Goal: Use online tool/utility: Utilize a website feature to perform a specific function

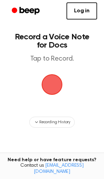
click at [51, 85] on span "button" at bounding box center [51, 84] width 19 height 19
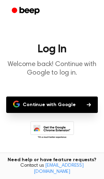
click at [72, 108] on button "Continue with Google" at bounding box center [51, 105] width 91 height 16
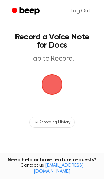
click at [52, 86] on span "button" at bounding box center [51, 84] width 19 height 19
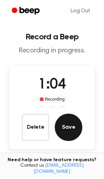
click at [62, 122] on button "Save" at bounding box center [68, 127] width 27 height 27
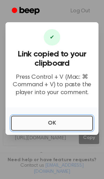
click at [58, 121] on button "OK" at bounding box center [52, 123] width 82 height 15
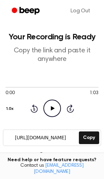
click at [52, 111] on icon "Play Audio" at bounding box center [51, 108] width 17 height 17
click at [52, 106] on icon at bounding box center [51, 108] width 3 height 4
click at [52, 106] on icon "Play Audio" at bounding box center [51, 108] width 17 height 17
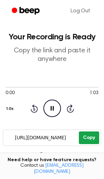
click at [85, 136] on button "Copy" at bounding box center [89, 138] width 20 height 13
